Goal: Find specific page/section: Find specific page/section

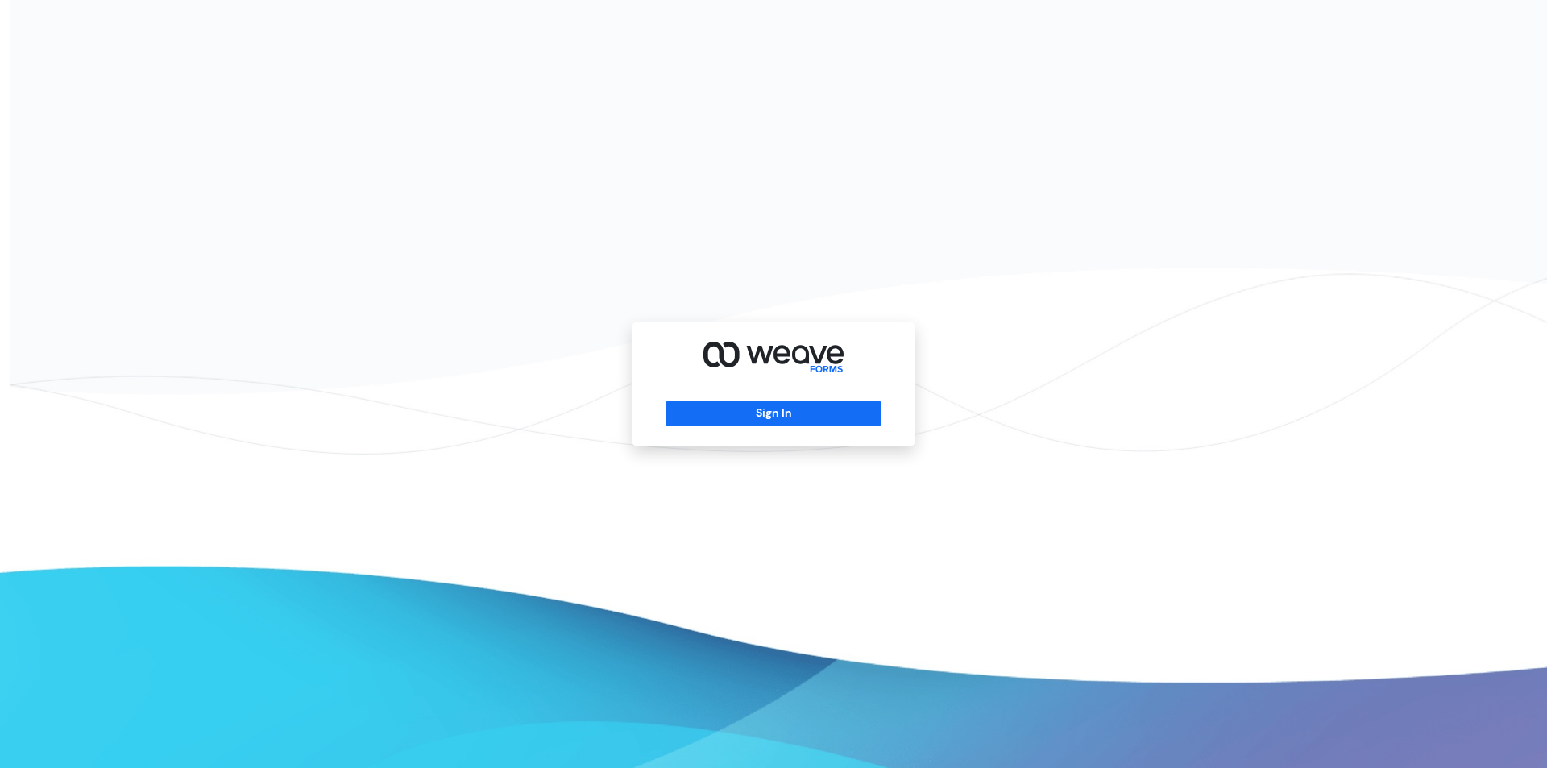
click at [819, 431] on div "Sign In" at bounding box center [773, 383] width 282 height 123
click at [822, 410] on button "Sign In" at bounding box center [772, 413] width 215 height 26
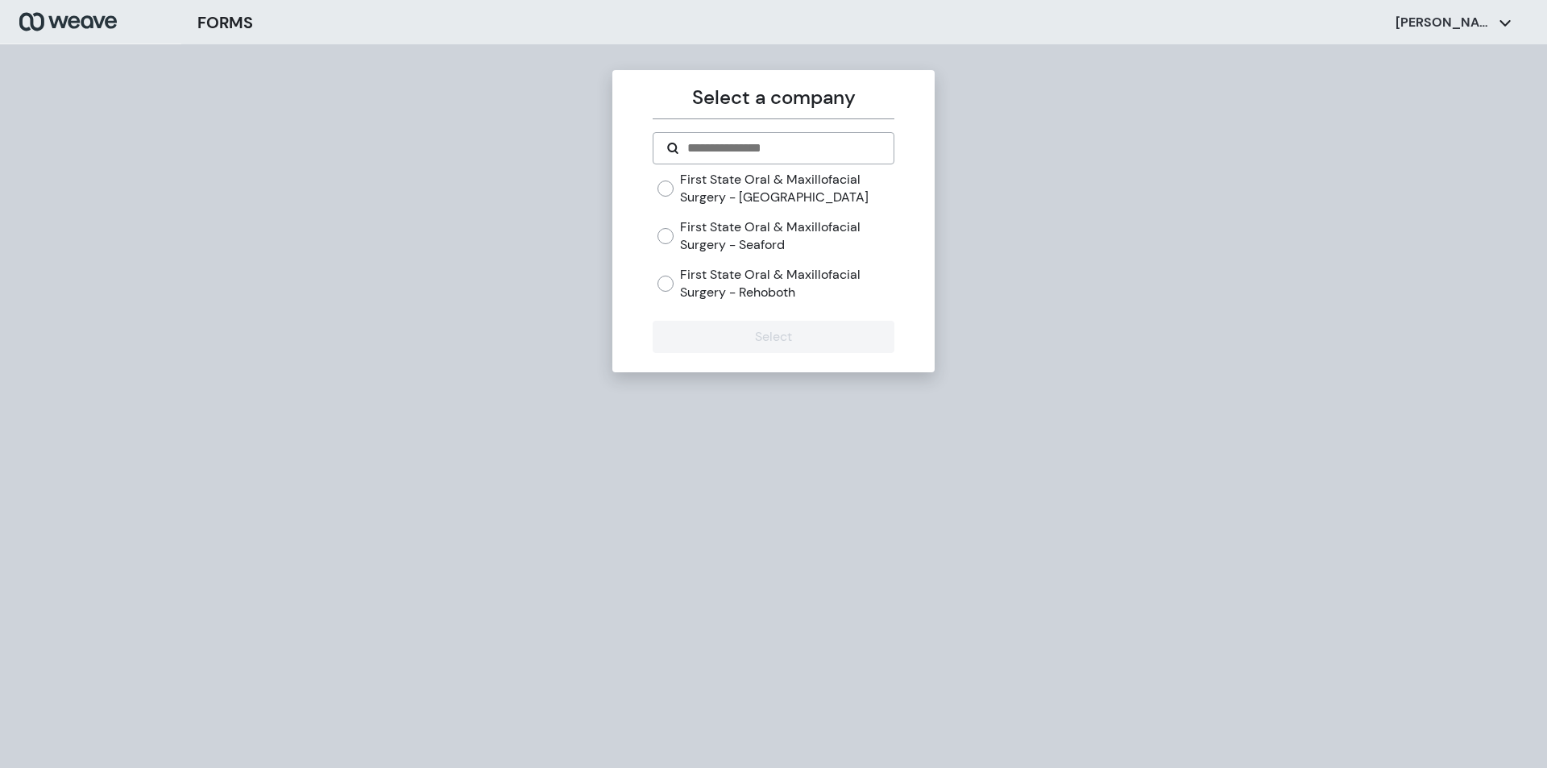
click at [740, 197] on label "First State Oral & Maxillofacial Surgery - [GEOGRAPHIC_DATA]" at bounding box center [787, 188] width 214 height 35
click at [759, 336] on button "Select" at bounding box center [773, 337] width 241 height 32
